Goal: Check status: Check status

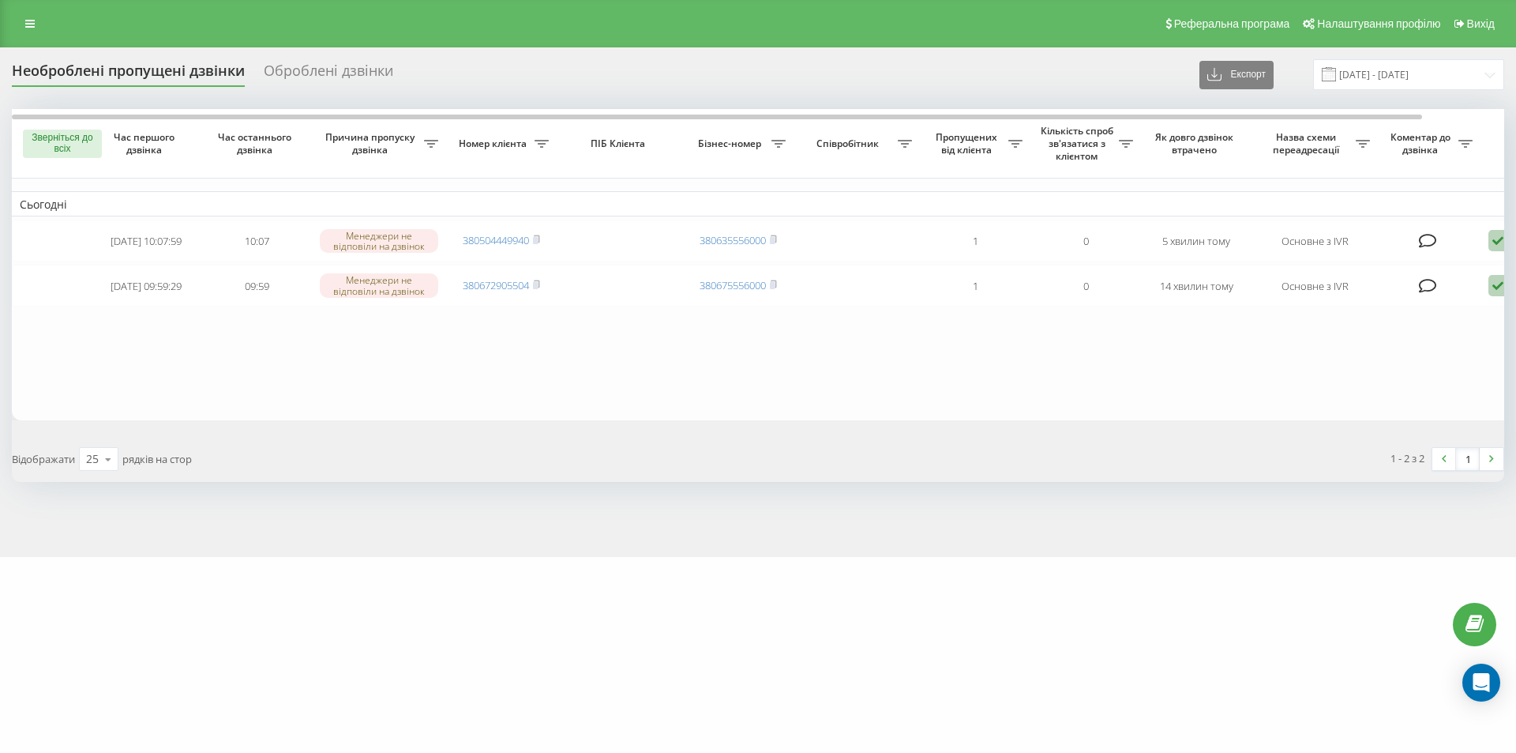
type input "[DATE] - [DATE]"
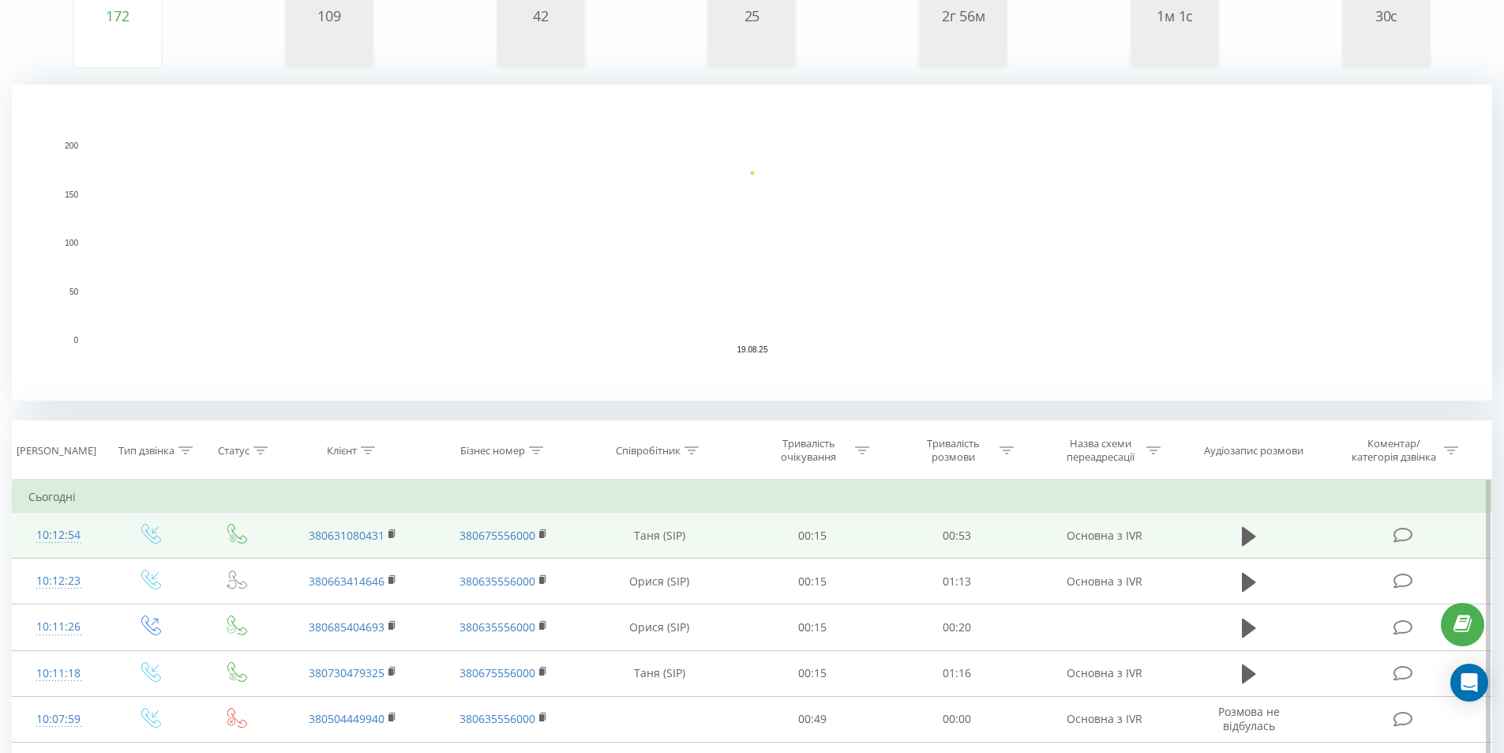
scroll to position [316, 0]
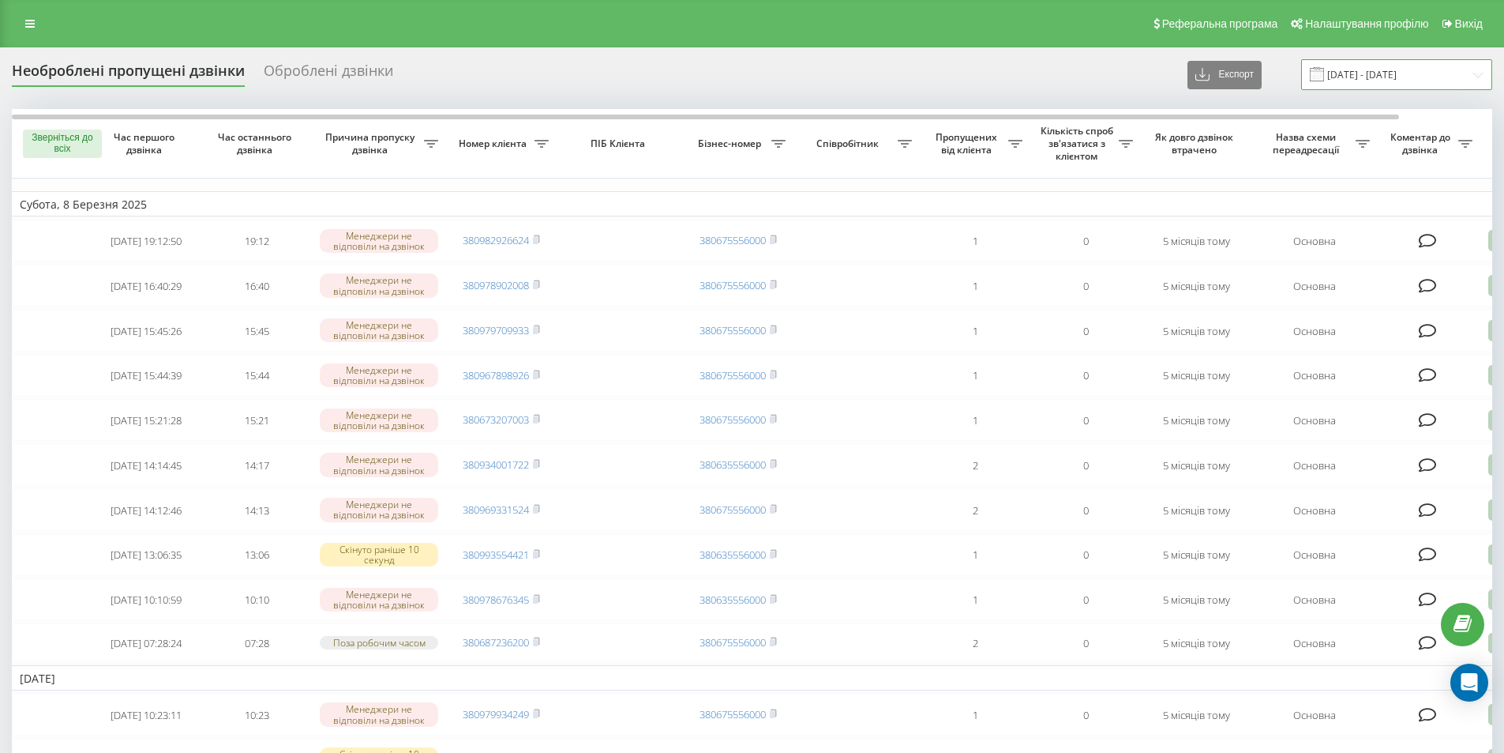
click at [1485, 76] on input "08.02.2025 - 08.03.2025" at bounding box center [1396, 74] width 191 height 31
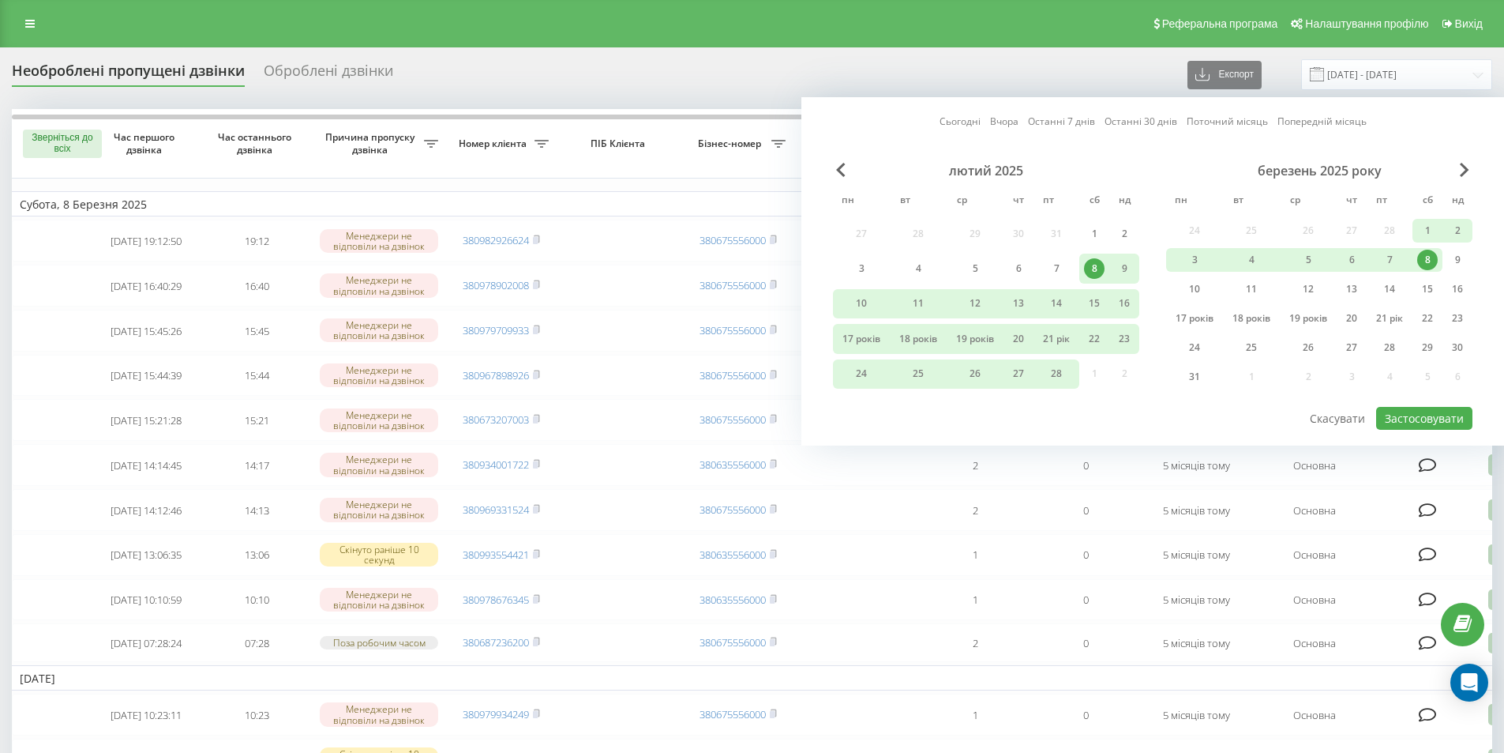
click at [1472, 168] on div "березень 2025 року" at bounding box center [1319, 171] width 306 height 16
click at [1473, 169] on div "Сьогодні Вчора Останні 7 днів Останні 30 днів Поточний місяць Попередній місяць…" at bounding box center [1153, 271] width 703 height 348
click at [1465, 167] on span "Наступний місяць" at bounding box center [1464, 170] width 9 height 14
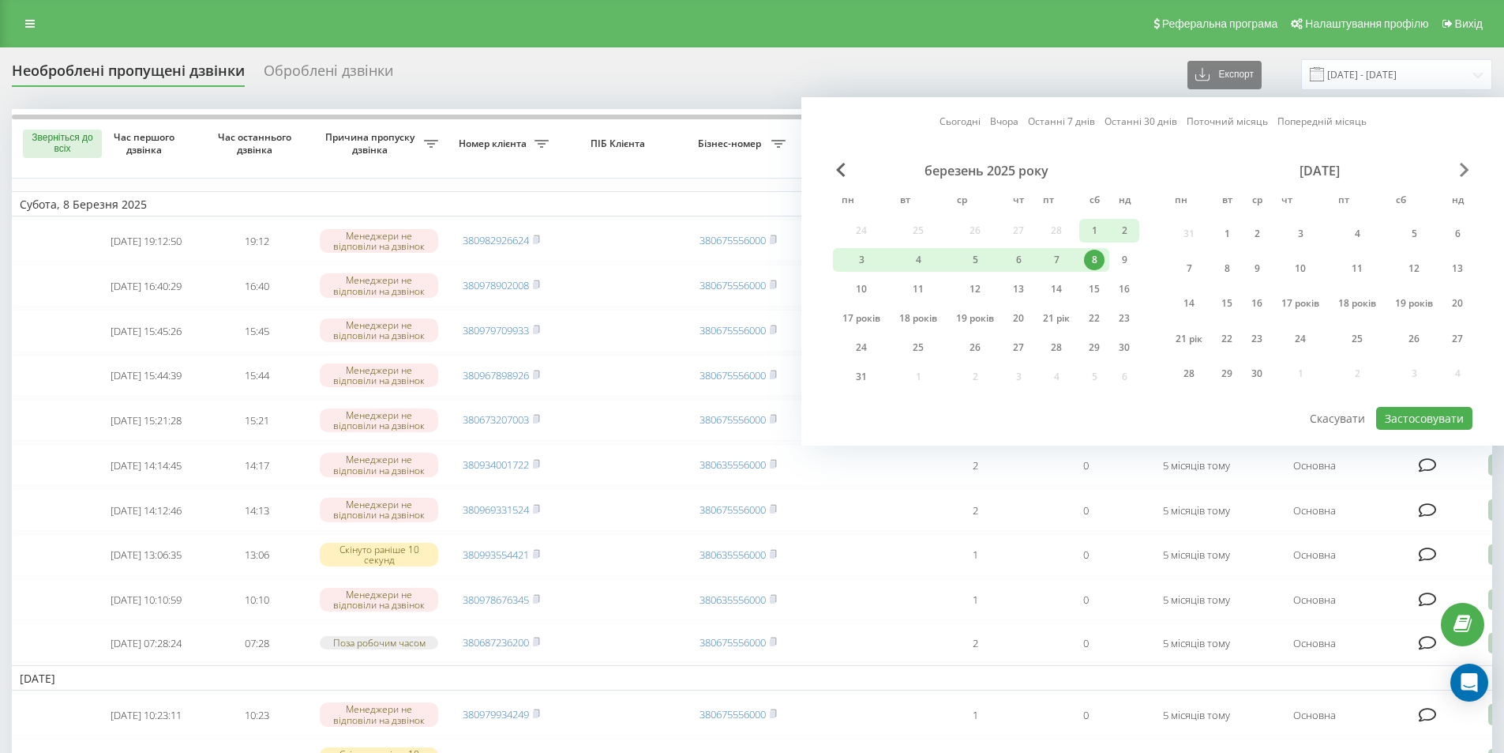
click at [1465, 167] on span "Наступний місяць" at bounding box center [1464, 170] width 9 height 14
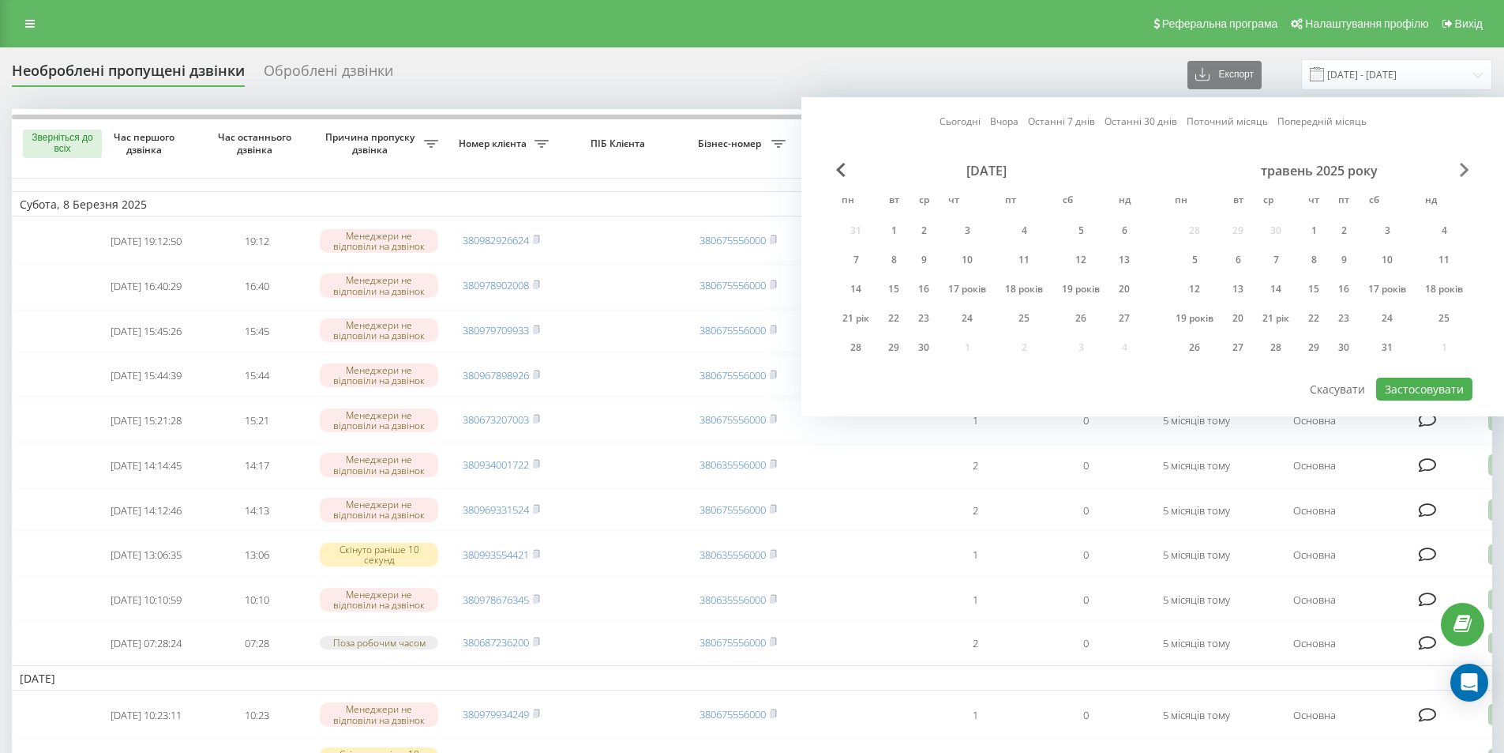
click at [1465, 167] on span "Наступний місяць" at bounding box center [1464, 170] width 9 height 14
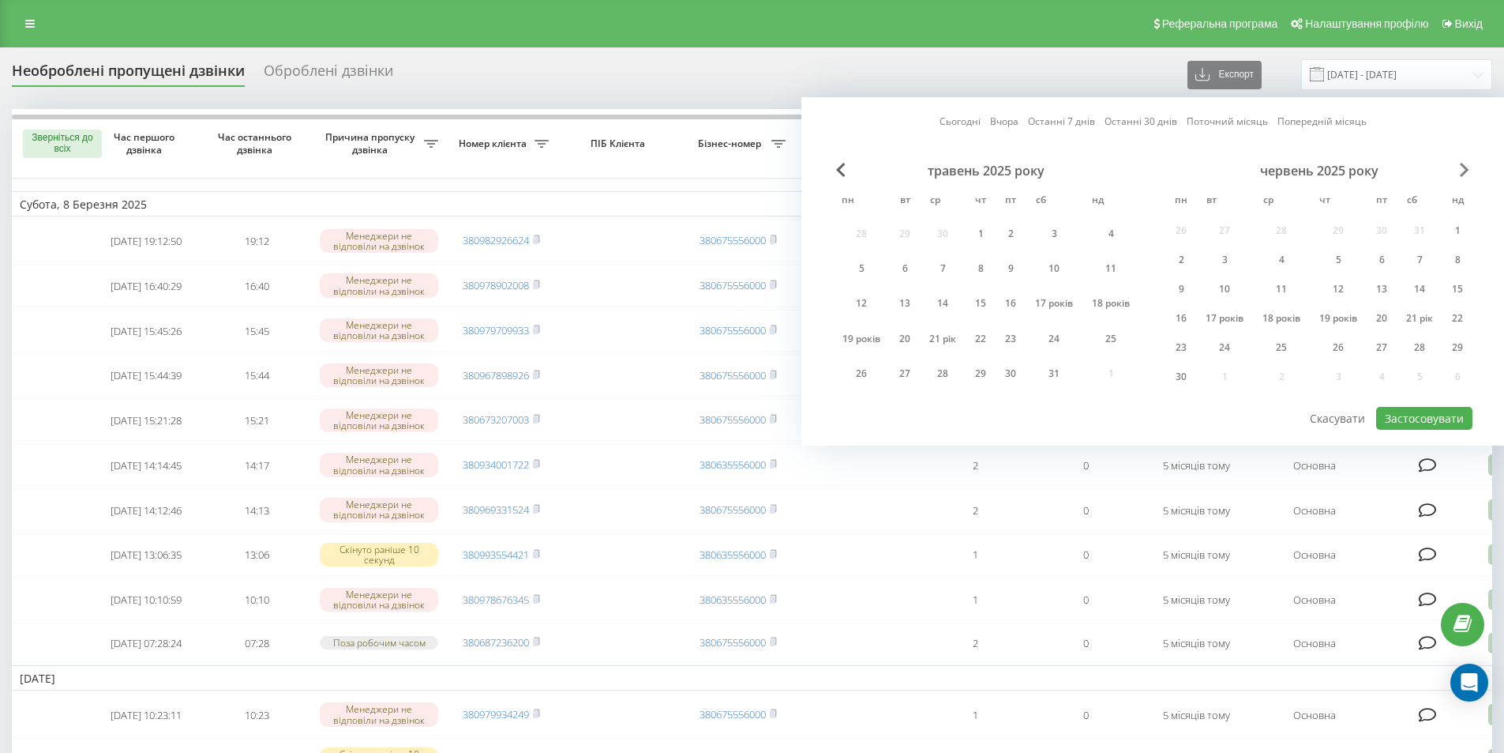
click at [1467, 165] on span "Наступний місяць" at bounding box center [1464, 170] width 9 height 14
click at [1466, 165] on span "Наступний місяць" at bounding box center [1464, 170] width 9 height 14
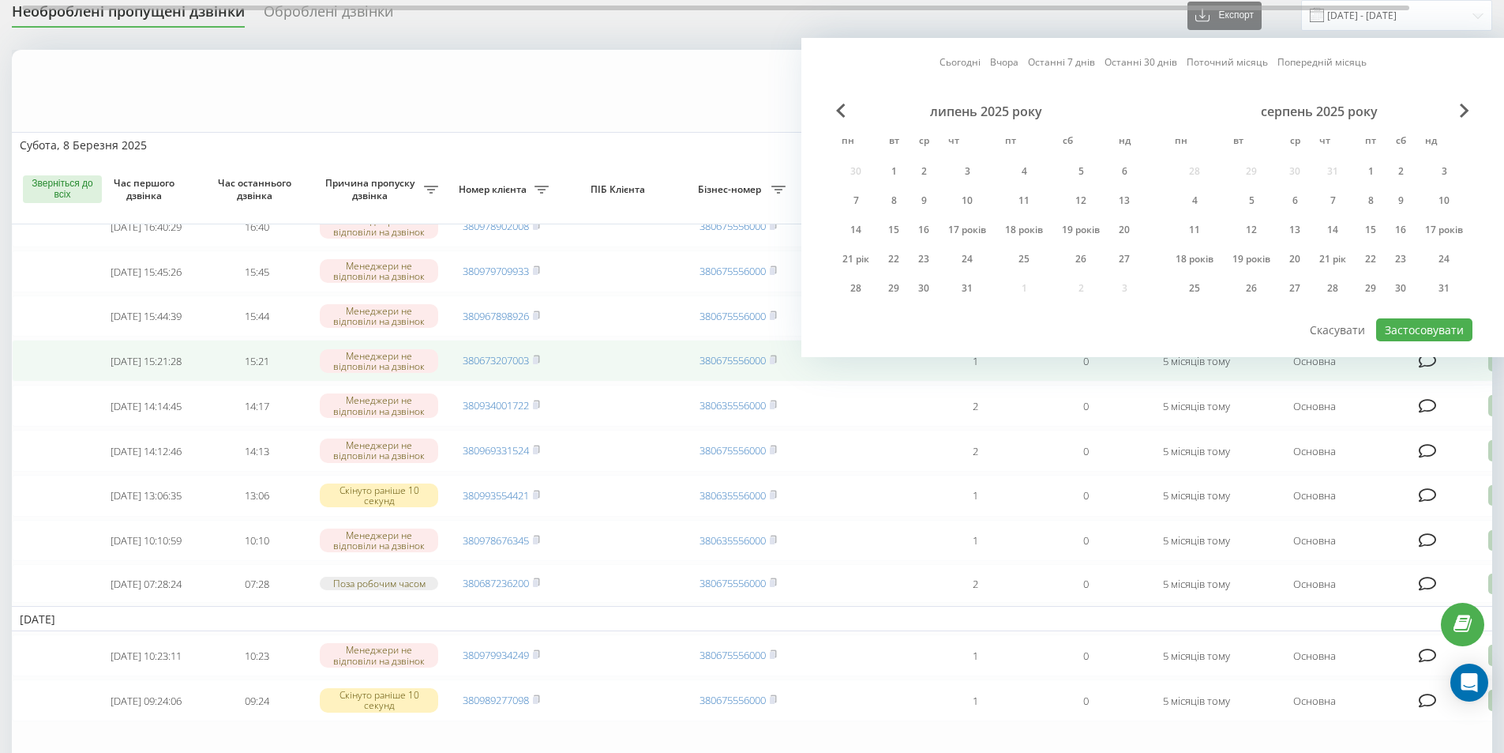
scroll to position [237, 0]
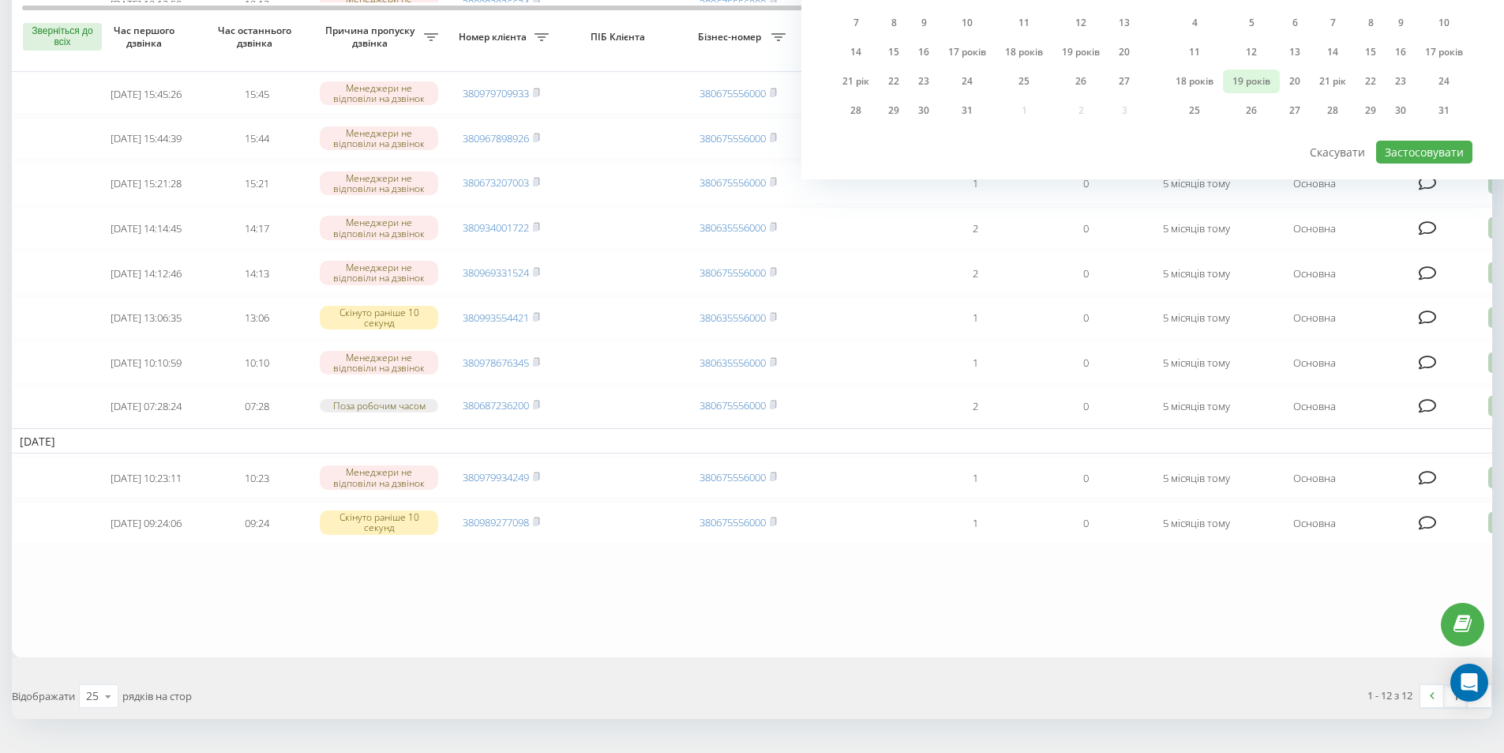
click at [1253, 77] on font "19 років" at bounding box center [1252, 80] width 38 height 13
click at [1406, 150] on font "Застосовувати" at bounding box center [1424, 152] width 79 height 15
type input "[DATE] - [DATE]"
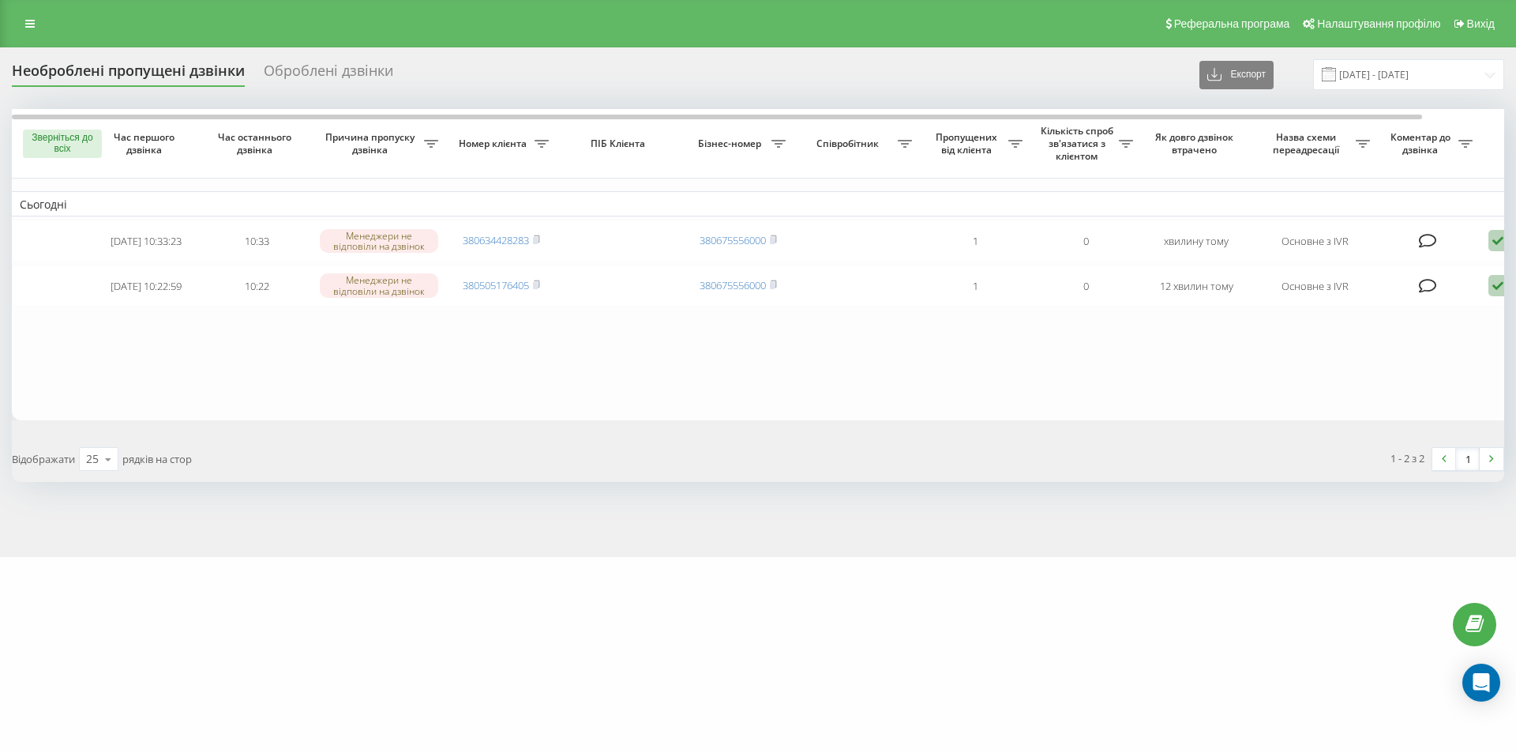
click at [73, 603] on div "superlikar.com.ua Проєкти superlikar.com.ua Дашборд Центр звернень Журнал дзвін…" at bounding box center [758, 376] width 1516 height 753
click at [108, 663] on div "[DOMAIN_NAME] Проєкти [DOMAIN_NAME] Дашборд Центр звернень Журнал дзвінків Журн…" at bounding box center [758, 376] width 1516 height 753
